Goal: Task Accomplishment & Management: Manage account settings

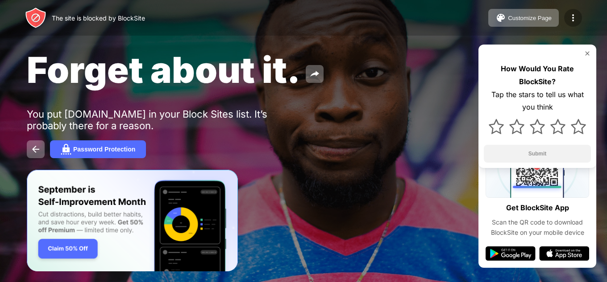
click at [577, 16] on img at bounding box center [573, 17] width 11 height 11
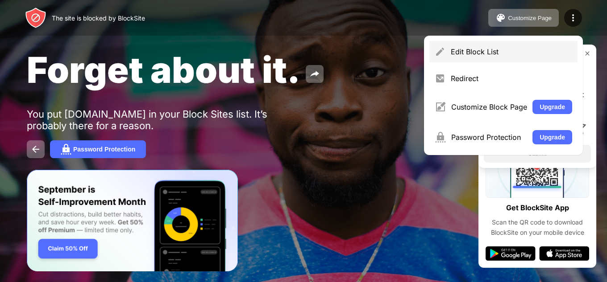
click at [524, 59] on div "Edit Block List" at bounding box center [503, 51] width 148 height 21
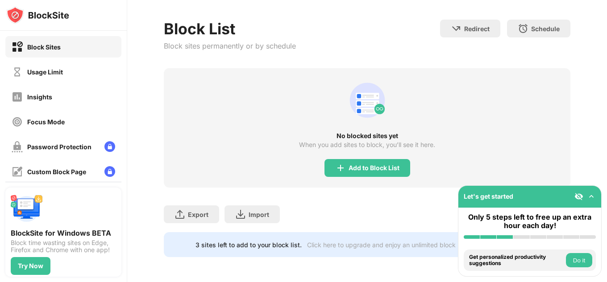
scroll to position [43, 1]
click at [335, 163] on img at bounding box center [340, 168] width 11 height 11
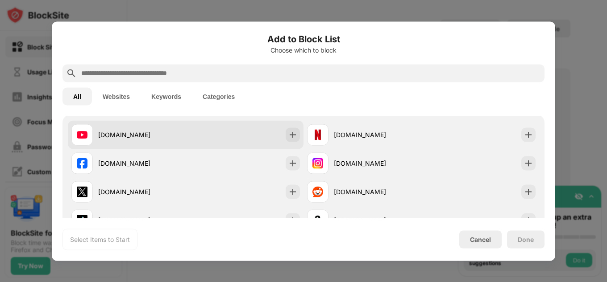
scroll to position [153, 0]
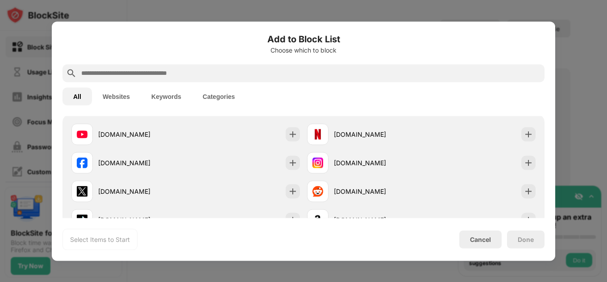
click at [186, 76] on input "text" at bounding box center [310, 73] width 461 height 11
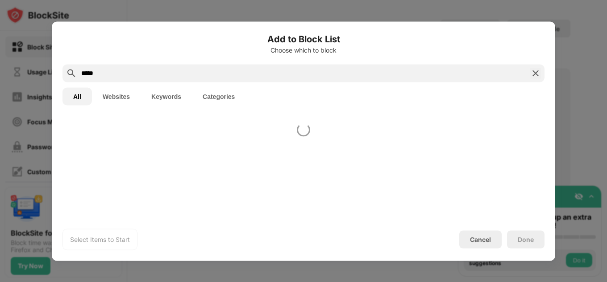
type input "*****"
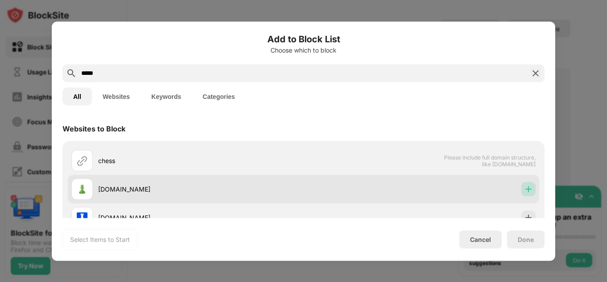
click at [521, 183] on div at bounding box center [528, 189] width 14 height 14
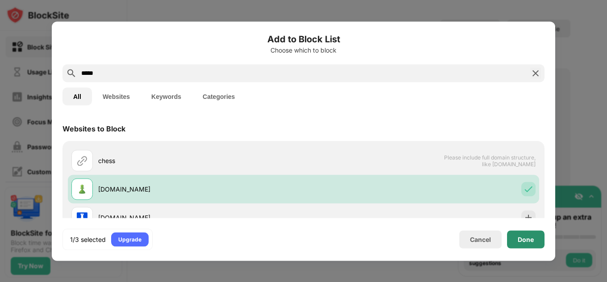
click at [526, 242] on div "Done" at bounding box center [526, 239] width 16 height 7
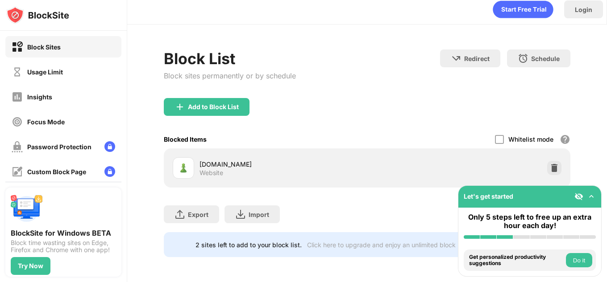
scroll to position [0, 7]
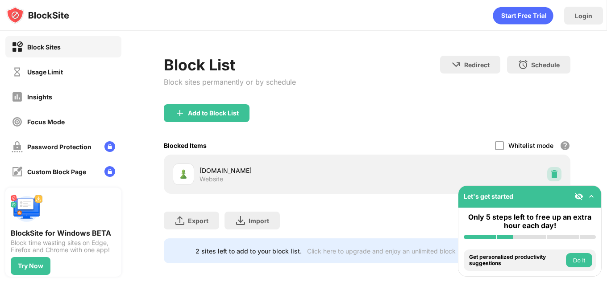
click at [550, 173] on img at bounding box center [554, 174] width 9 height 9
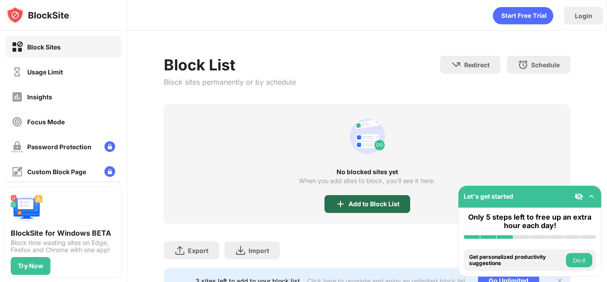
click at [354, 198] on div "Add to Block List" at bounding box center [367, 204] width 86 height 18
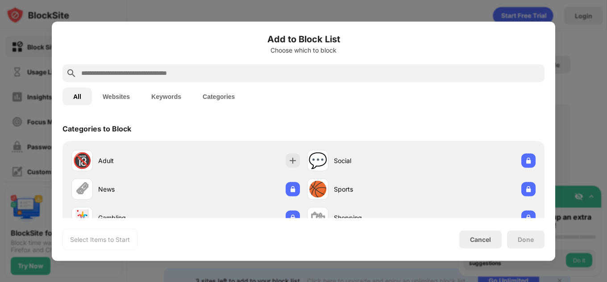
click at [257, 76] on input "text" at bounding box center [310, 73] width 461 height 11
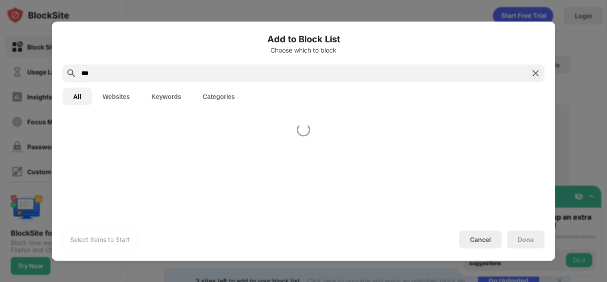
type input "***"
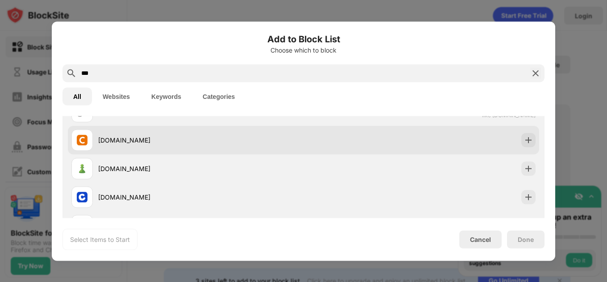
scroll to position [52, 0]
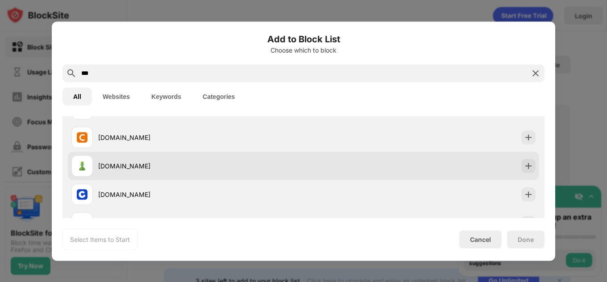
click at [342, 161] on div "[DOMAIN_NAME]" at bounding box center [303, 166] width 471 height 29
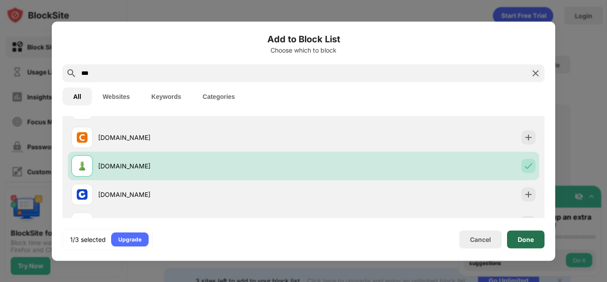
click at [515, 239] on div "Done" at bounding box center [525, 240] width 37 height 18
